Goal: Check status: Check status

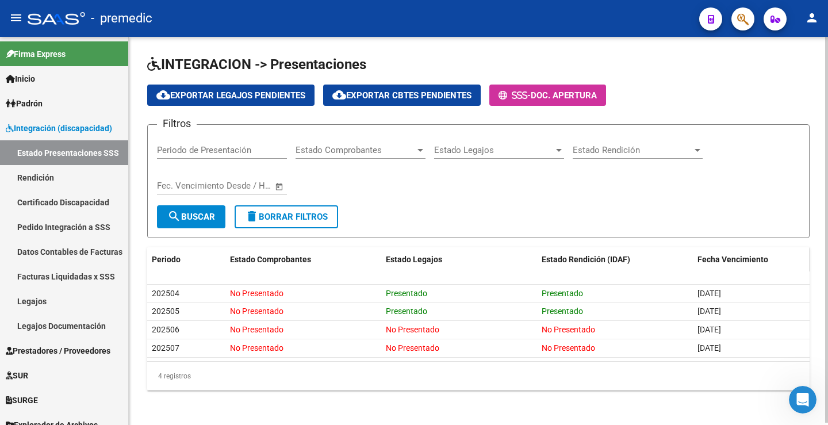
scroll to position [2, 0]
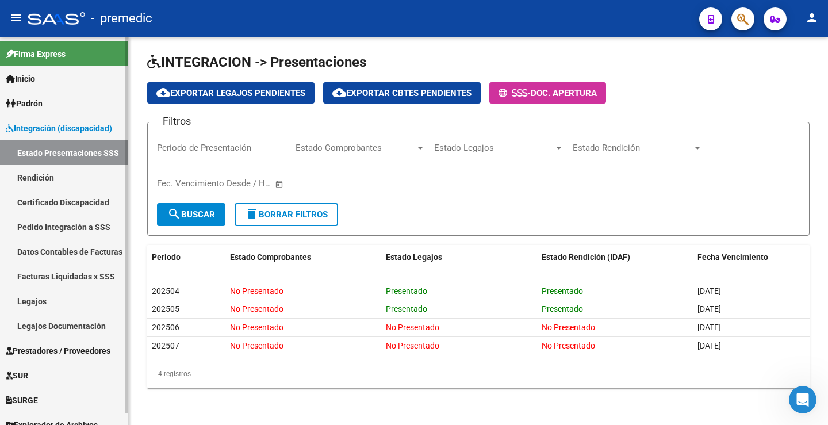
click at [60, 176] on link "Rendición" at bounding box center [64, 177] width 128 height 25
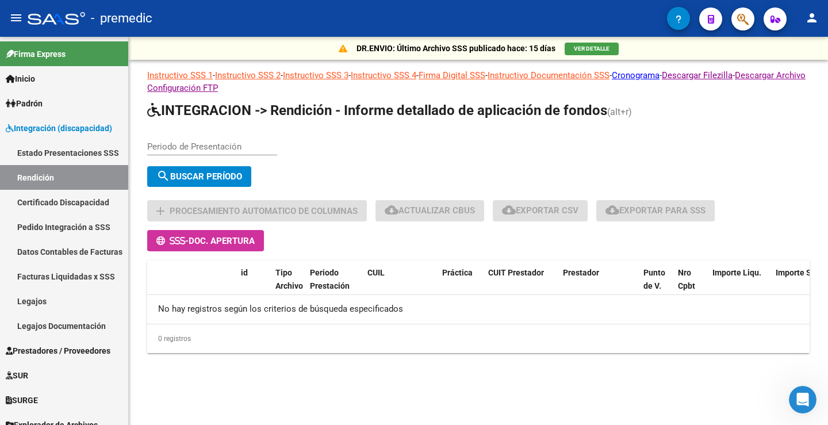
click at [185, 134] on div "Periodo de Presentación" at bounding box center [212, 142] width 130 height 25
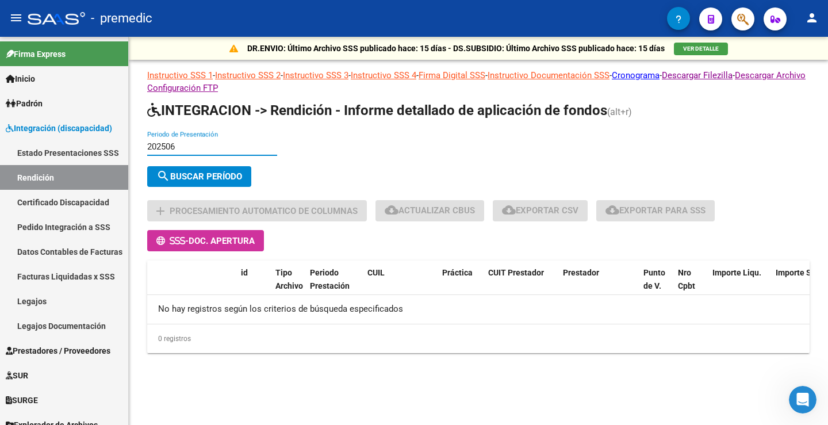
type input "202506"
click at [229, 177] on span "search Buscar Período" at bounding box center [199, 176] width 86 height 10
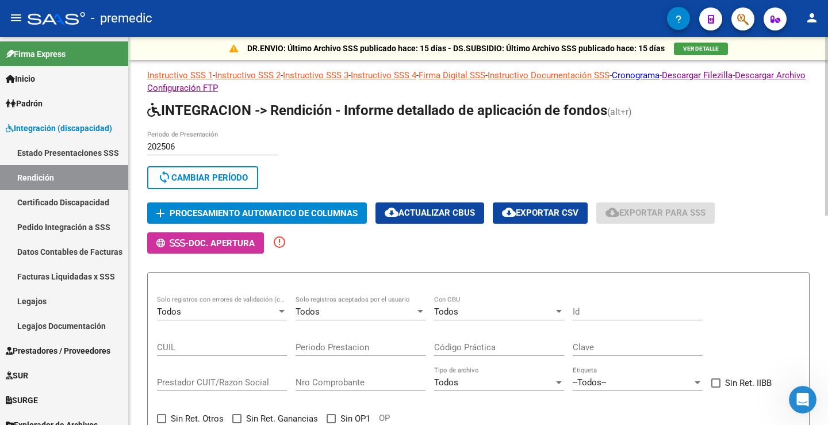
click at [731, 183] on div "sync Cambiar Período" at bounding box center [478, 180] width 662 height 28
click at [250, 178] on button "sync Cambiar Período" at bounding box center [202, 177] width 111 height 23
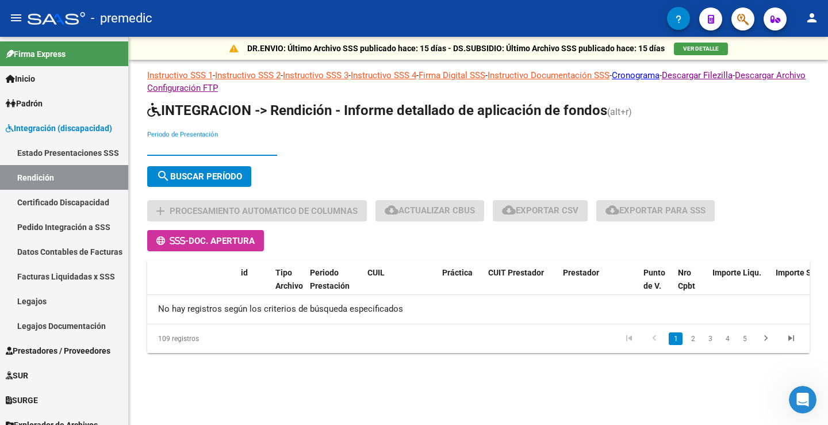
click at [188, 146] on input "Periodo de Presentación" at bounding box center [212, 146] width 130 height 10
type input "202505"
click at [189, 152] on div "202505 Periodo de Presentación" at bounding box center [212, 142] width 130 height 25
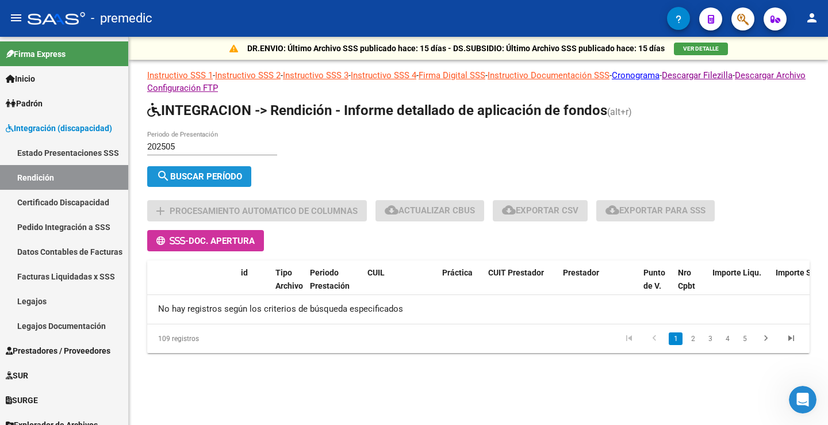
click at [186, 172] on span "search Buscar Período" at bounding box center [199, 176] width 86 height 10
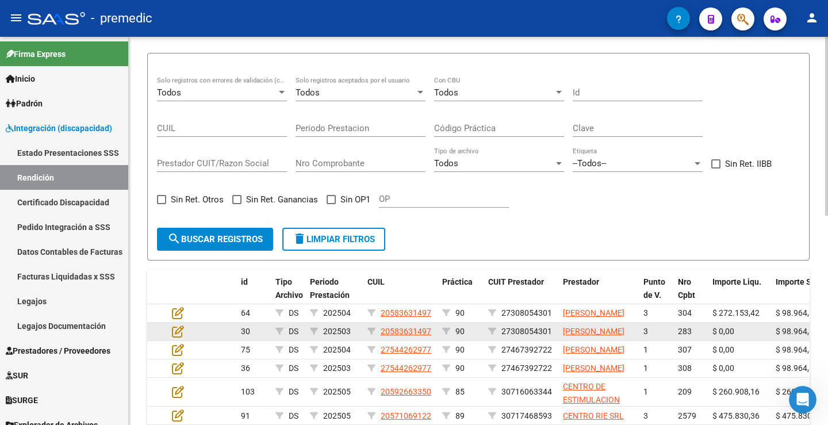
scroll to position [230, 0]
